Goal: Task Accomplishment & Management: Complete application form

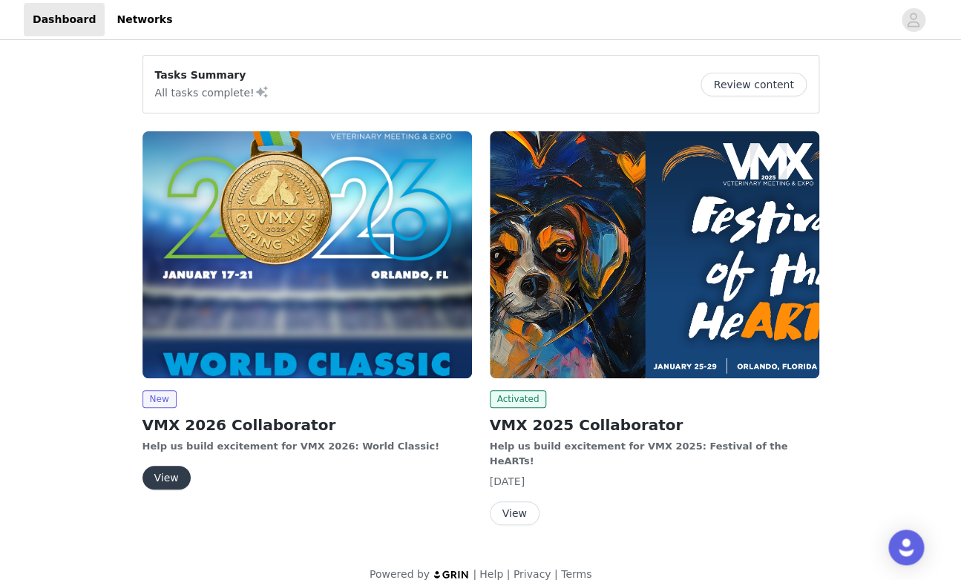
scroll to position [6, 0]
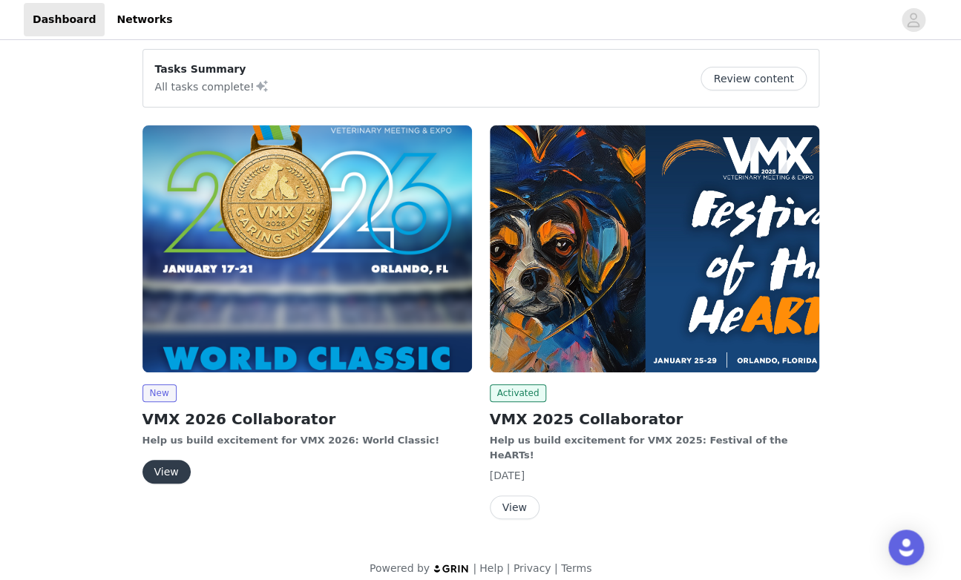
click at [167, 466] on button "View" at bounding box center [167, 472] width 48 height 24
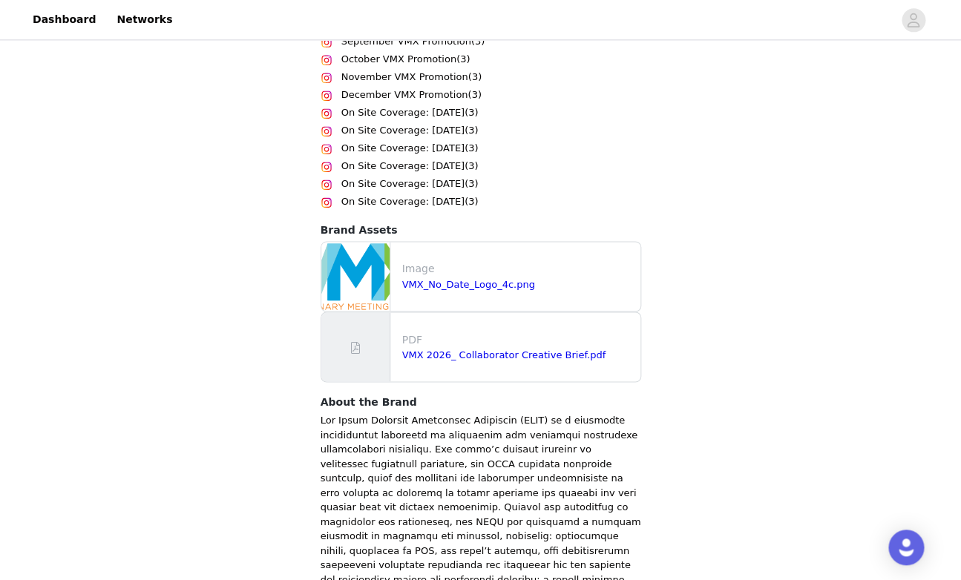
scroll to position [681, 0]
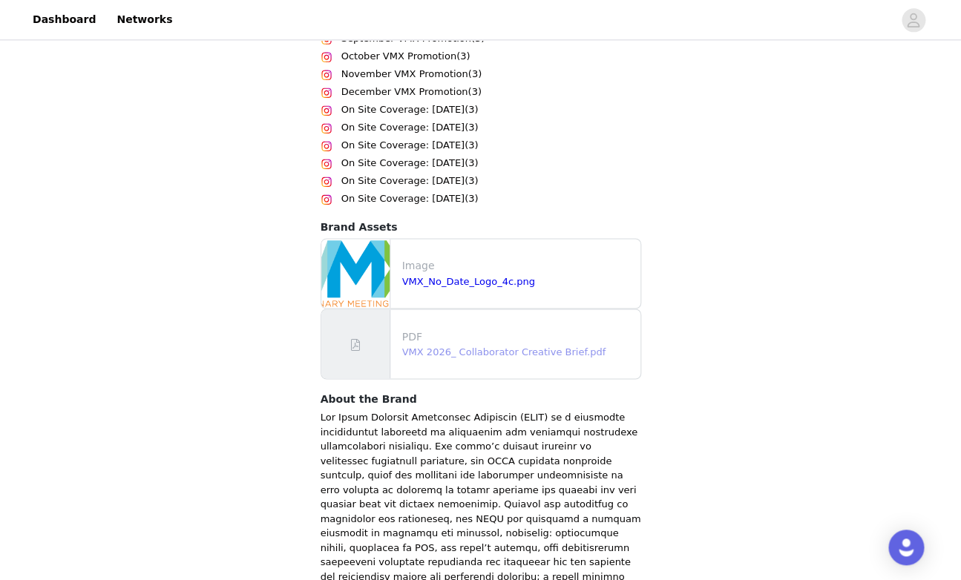
click at [572, 350] on link "VMX 2026_ Collaborator Creative Brief.pdf" at bounding box center [503, 351] width 203 height 11
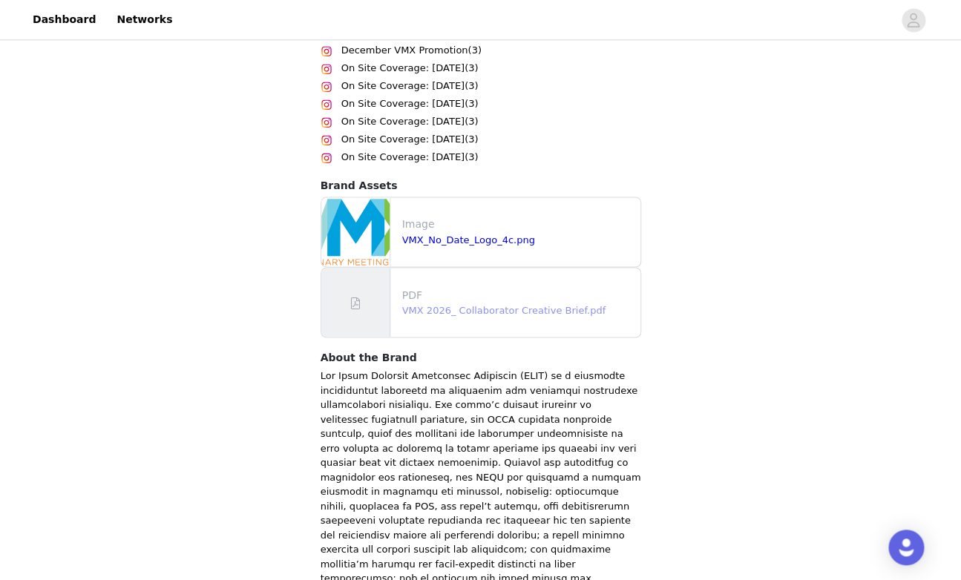
scroll to position [724, 0]
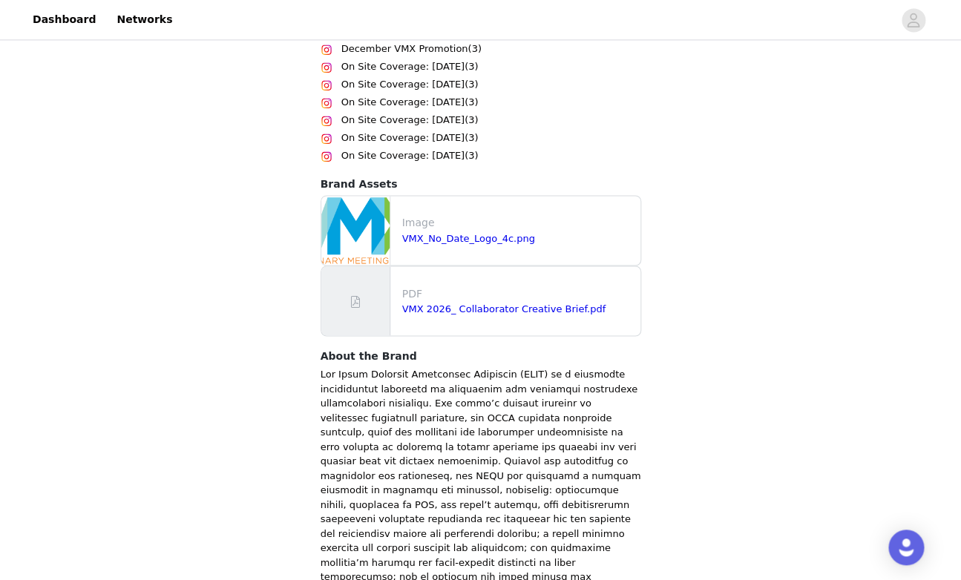
click at [513, 246] on div "Image VMX_No_Date_Logo_4c.png" at bounding box center [518, 230] width 244 height 42
click at [508, 241] on link "VMX_No_Date_Logo_4c.png" at bounding box center [468, 237] width 133 height 11
click at [779, 261] on div "Back North American Veterinary Community (NAVC) VMX 2026 Collaborator Overview …" at bounding box center [480, 17] width 961 height 1396
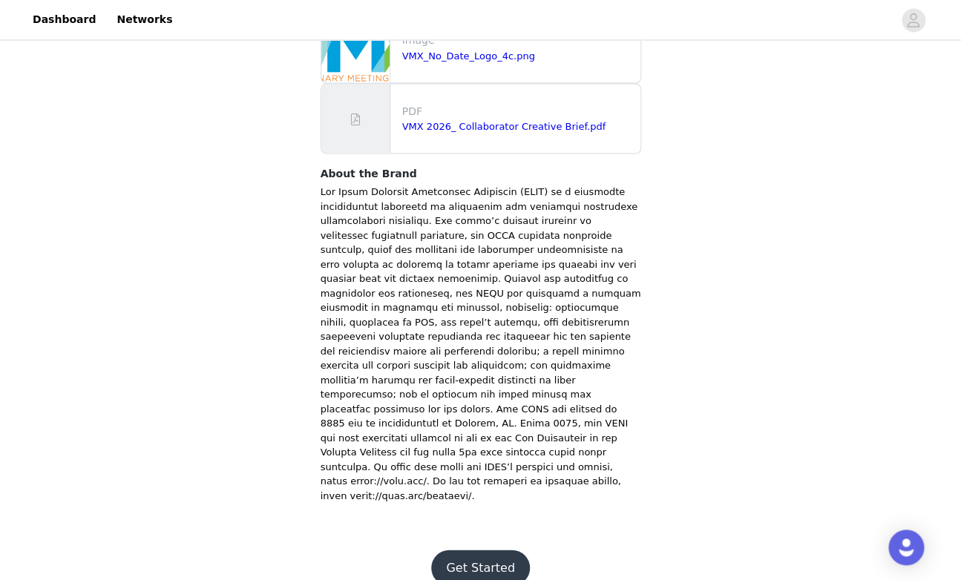
scroll to position [915, 0]
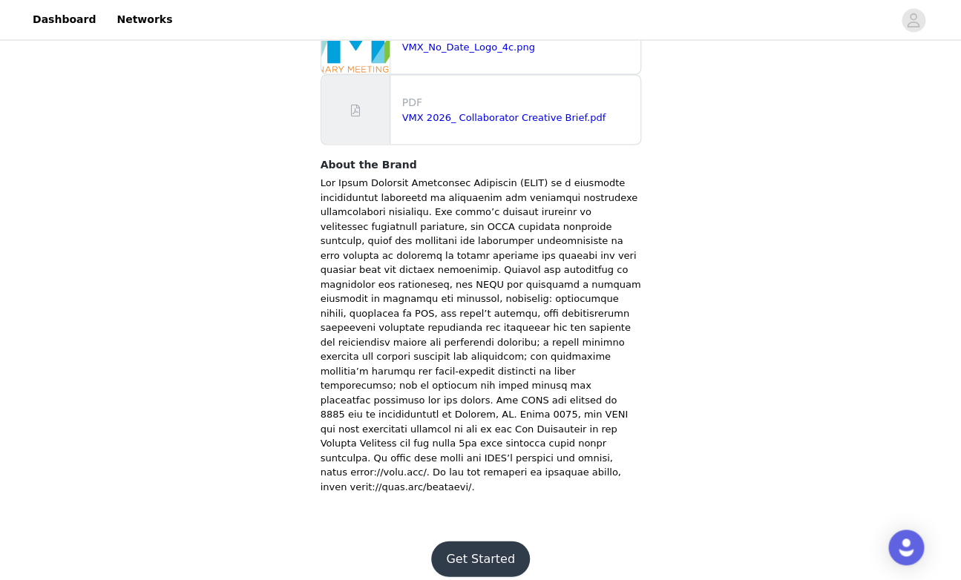
click at [503, 544] on button "Get Started" at bounding box center [480, 559] width 99 height 36
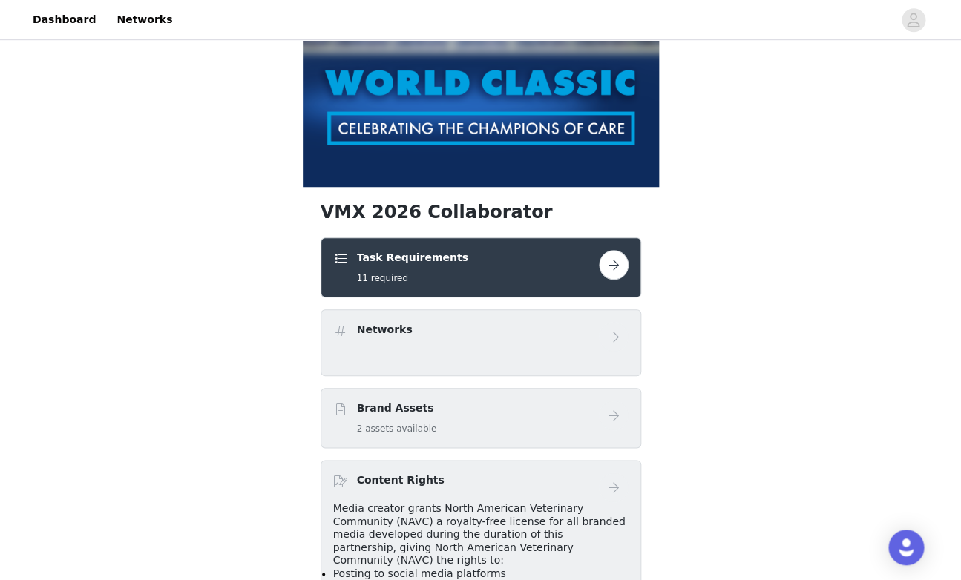
scroll to position [223, 0]
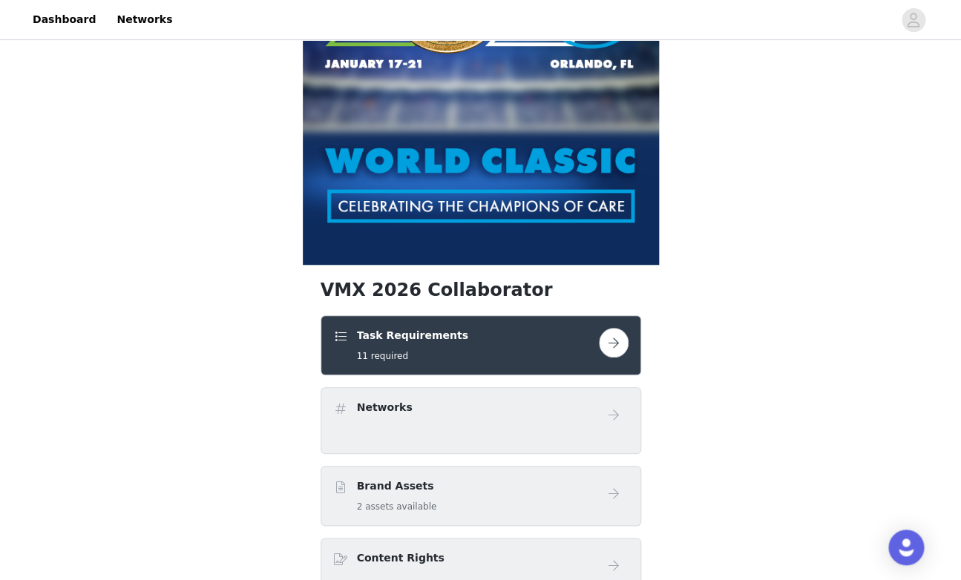
click at [625, 346] on button "button" at bounding box center [614, 343] width 30 height 30
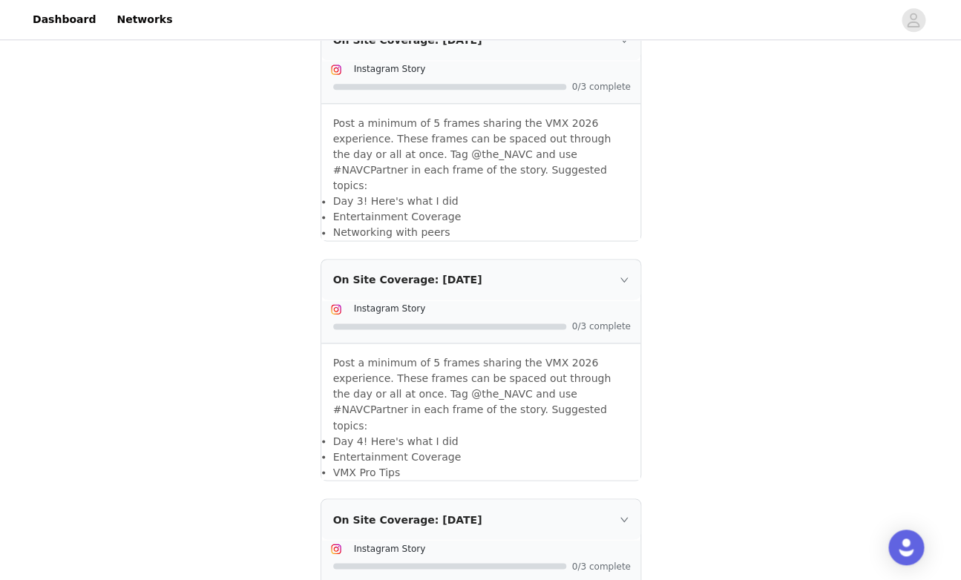
scroll to position [2521, 0]
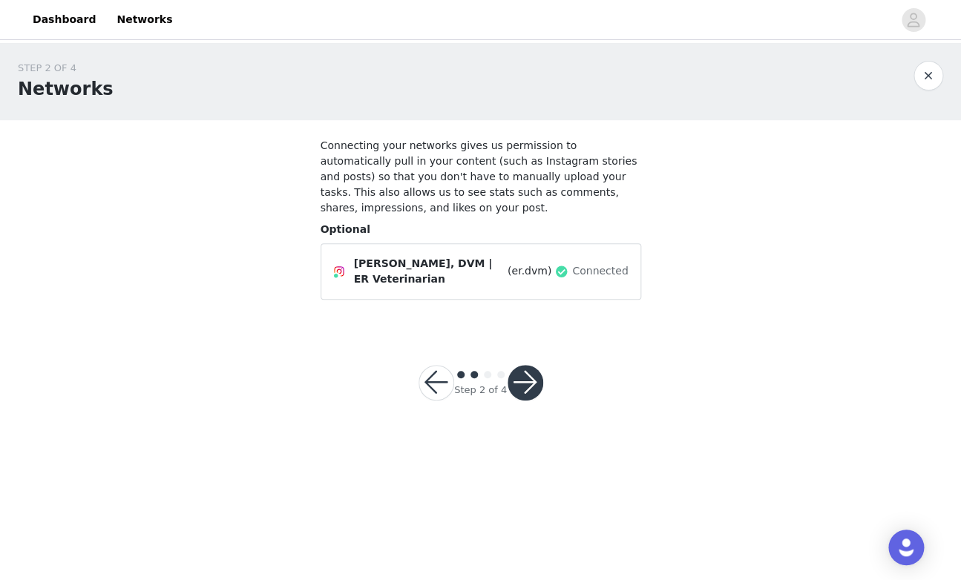
click at [525, 391] on button "button" at bounding box center [526, 383] width 36 height 36
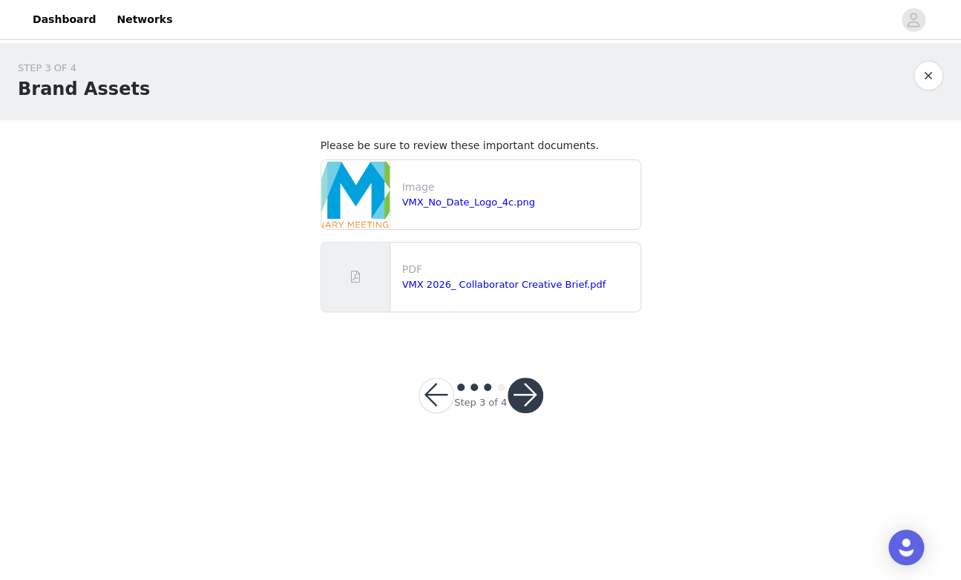
click at [532, 391] on button "button" at bounding box center [526, 396] width 36 height 36
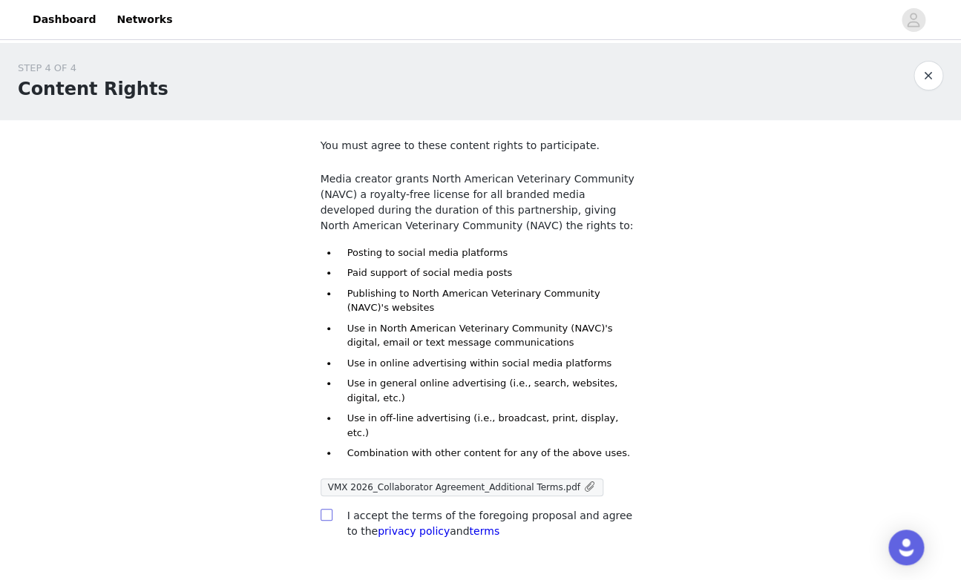
click at [324, 509] on input "checkbox" at bounding box center [326, 514] width 10 height 10
checkbox input "true"
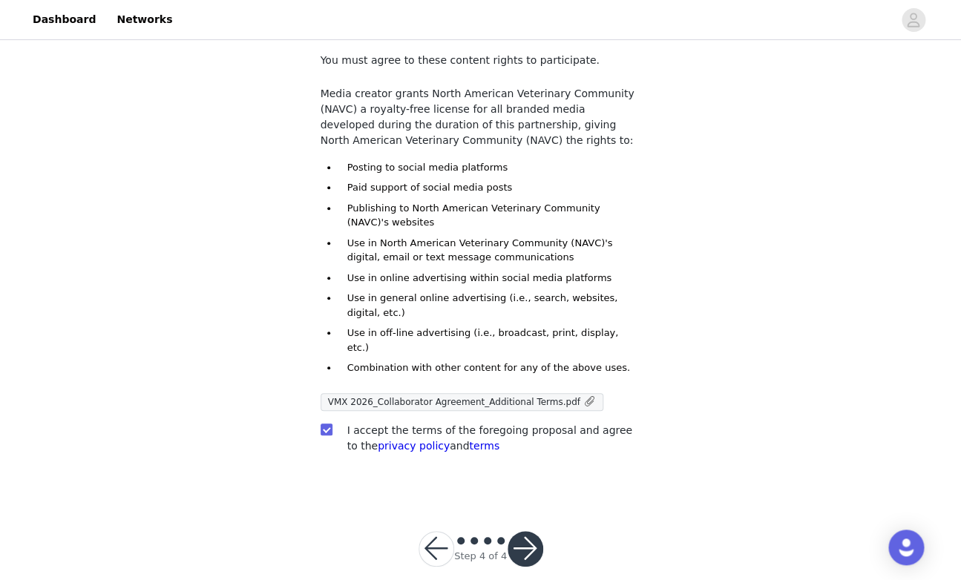
scroll to position [94, 0]
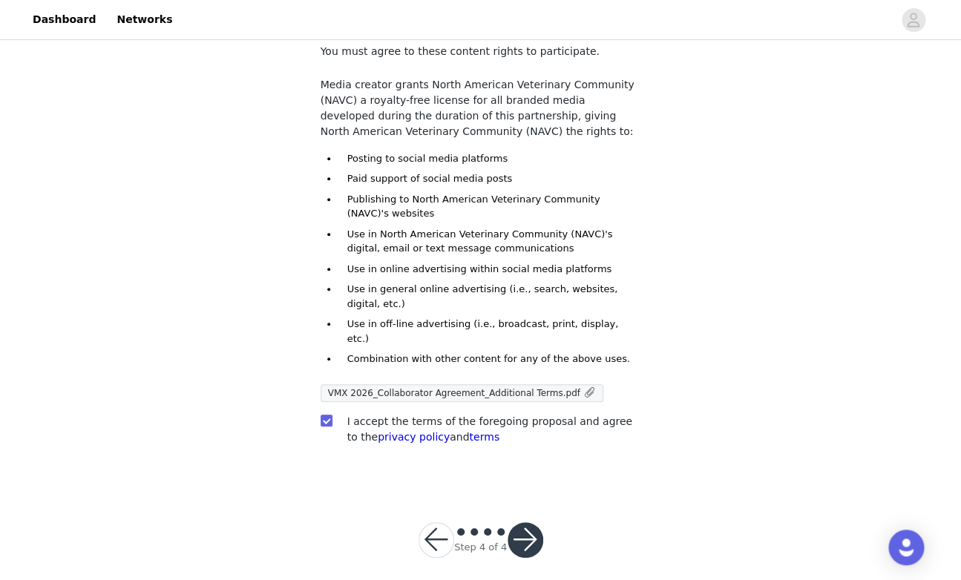
click at [536, 526] on button "button" at bounding box center [526, 541] width 36 height 36
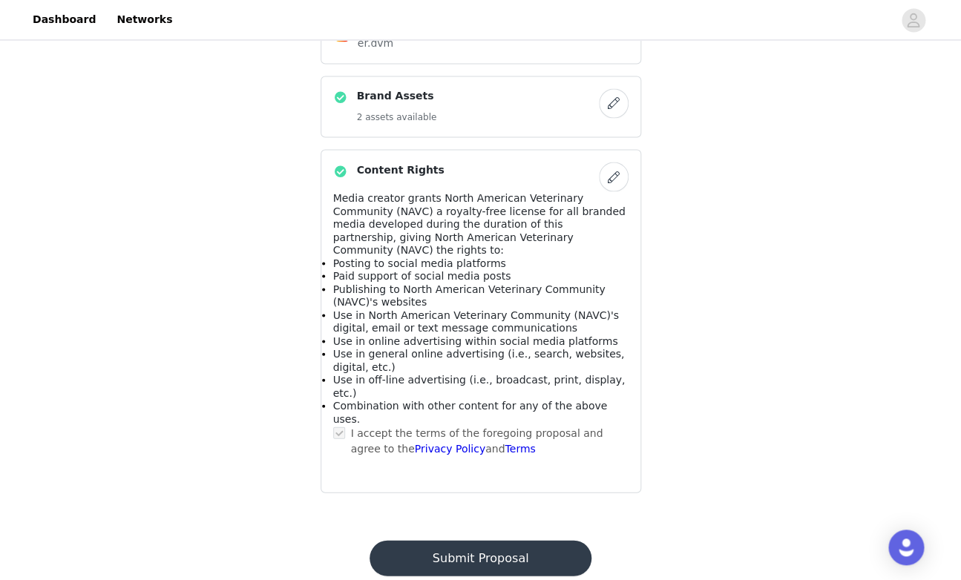
scroll to position [848, 0]
click at [502, 541] on button "Submit Proposal" at bounding box center [481, 559] width 222 height 36
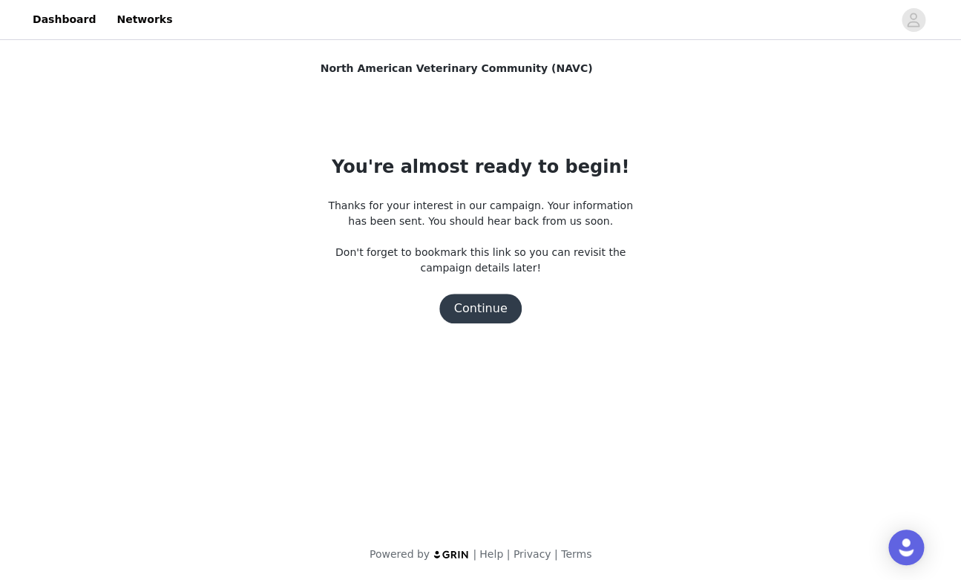
click at [497, 316] on button "Continue" at bounding box center [480, 309] width 83 height 30
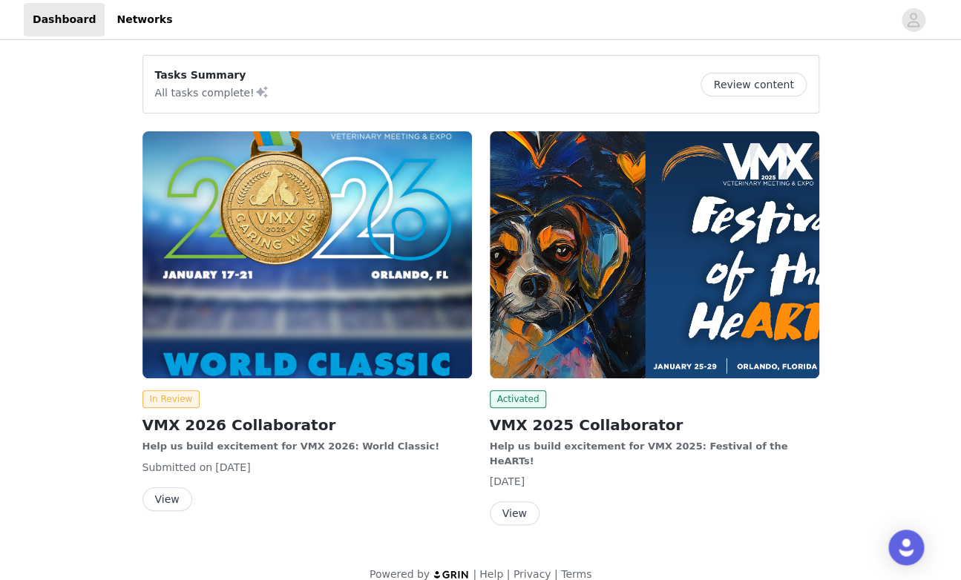
click at [155, 500] on button "View" at bounding box center [168, 500] width 50 height 24
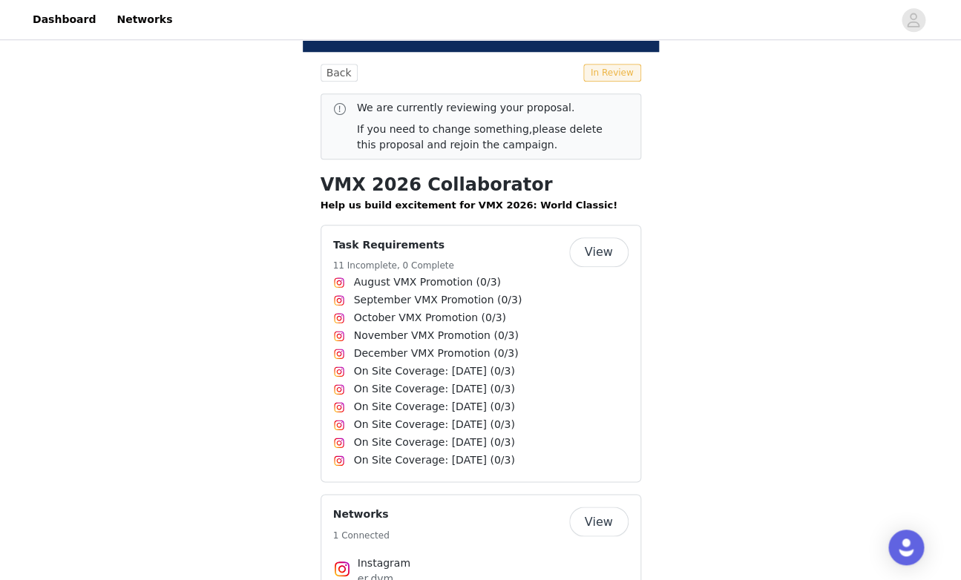
scroll to position [437, 0]
click at [613, 257] on button "View" at bounding box center [598, 252] width 59 height 30
